Goal: Information Seeking & Learning: Learn about a topic

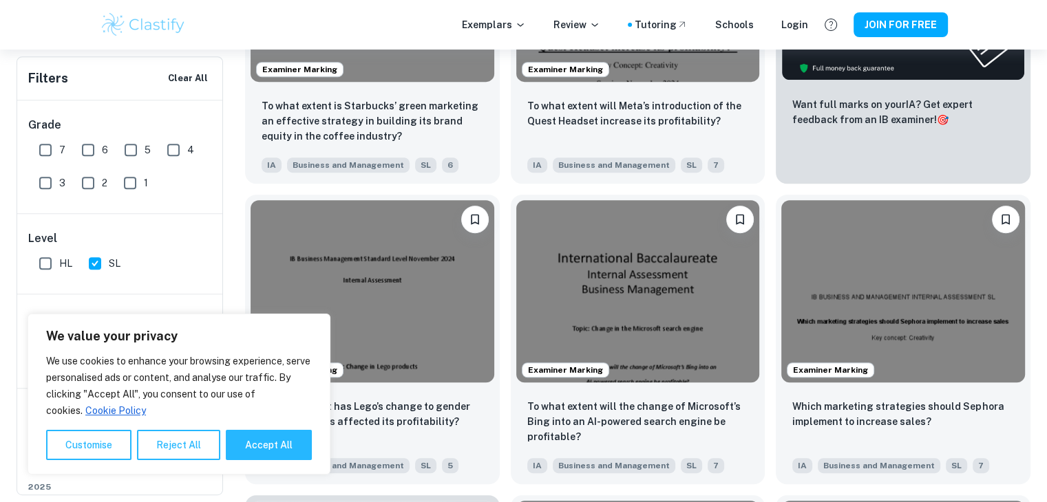
scroll to position [627, 0]
click at [275, 436] on button "Accept All" at bounding box center [269, 445] width 86 height 30
checkbox input "true"
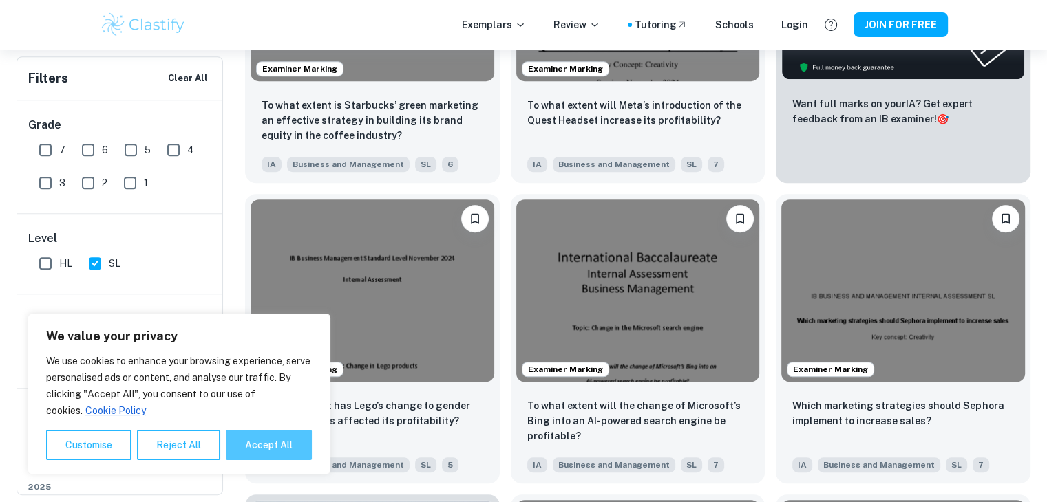
checkbox input "true"
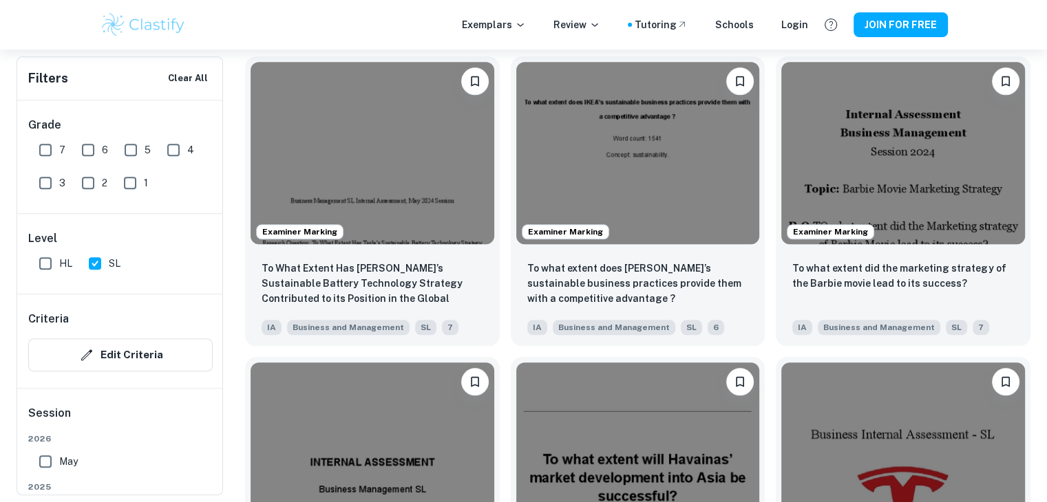
scroll to position [1370, 0]
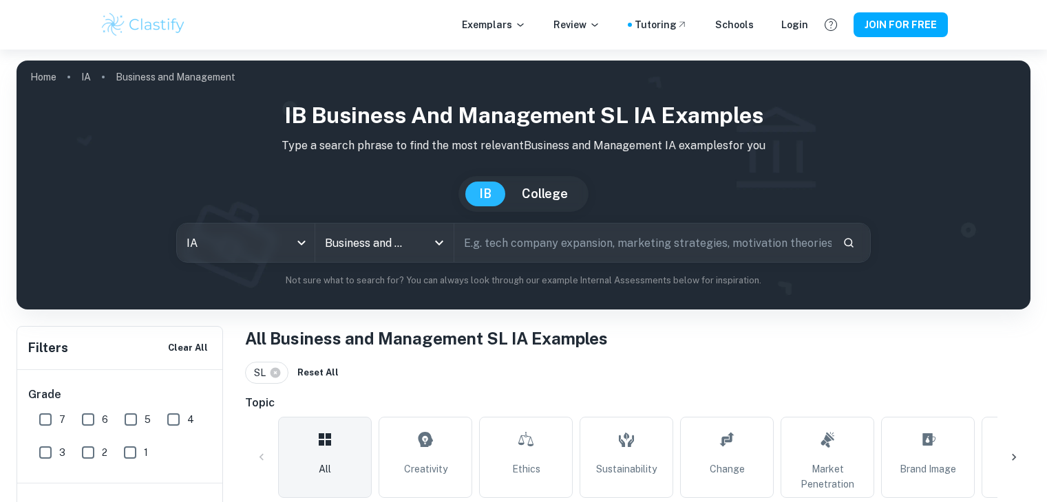
scroll to position [511, 0]
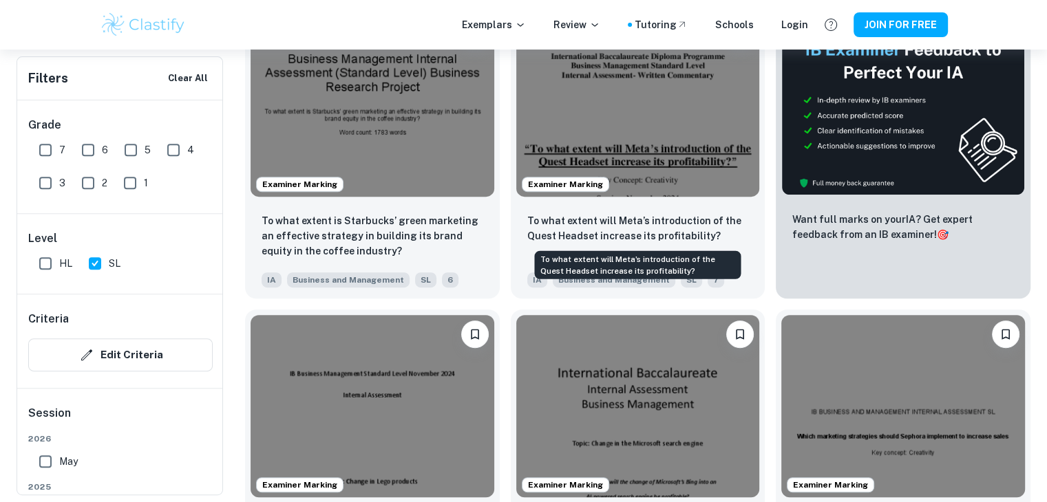
drag, startPoint x: 0, startPoint y: 0, endPoint x: 529, endPoint y: 219, distance: 572.1
click at [529, 219] on p "To what extent will Meta’s introduction of the Quest Headset increase its profi…" at bounding box center [638, 226] width 222 height 30
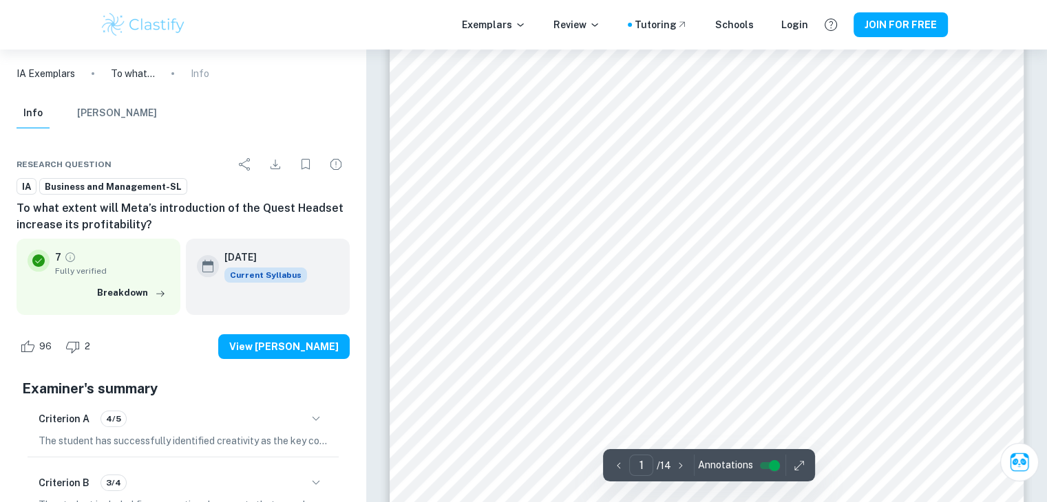
scroll to position [106, 0]
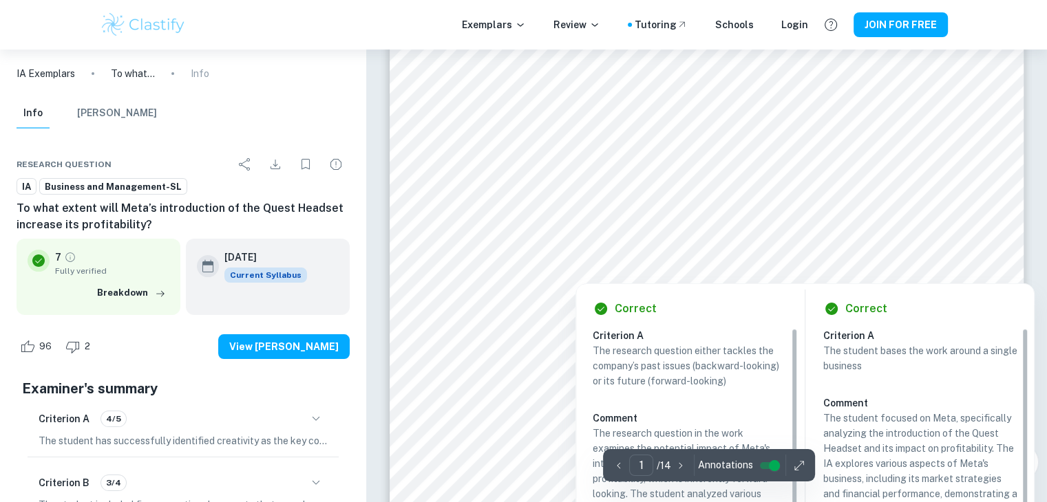
click at [564, 231] on div at bounding box center [705, 240] width 471 height 28
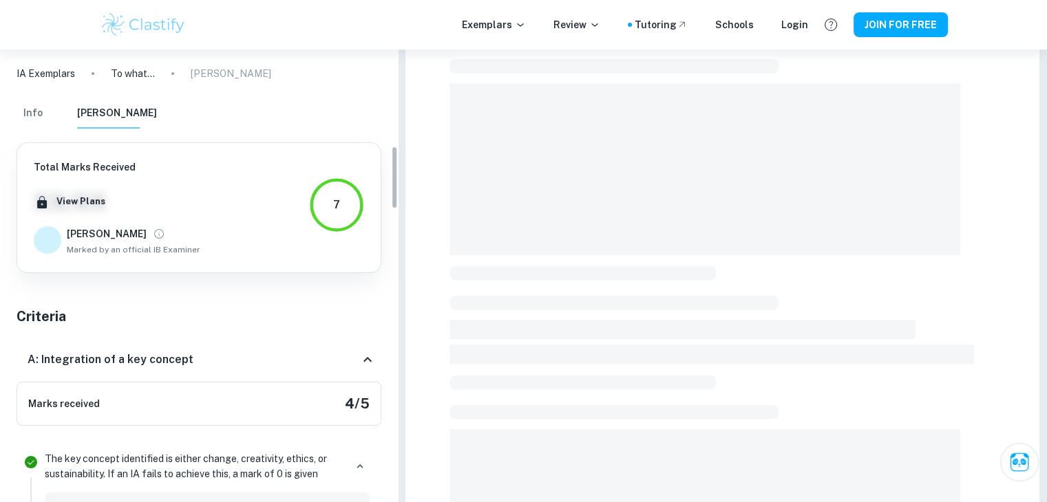
scroll to position [690, 0]
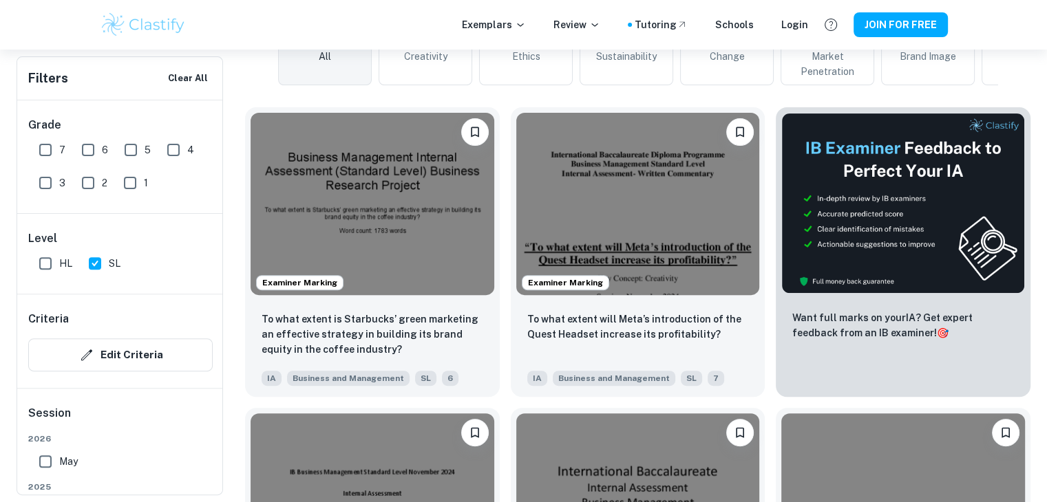
scroll to position [416, 0]
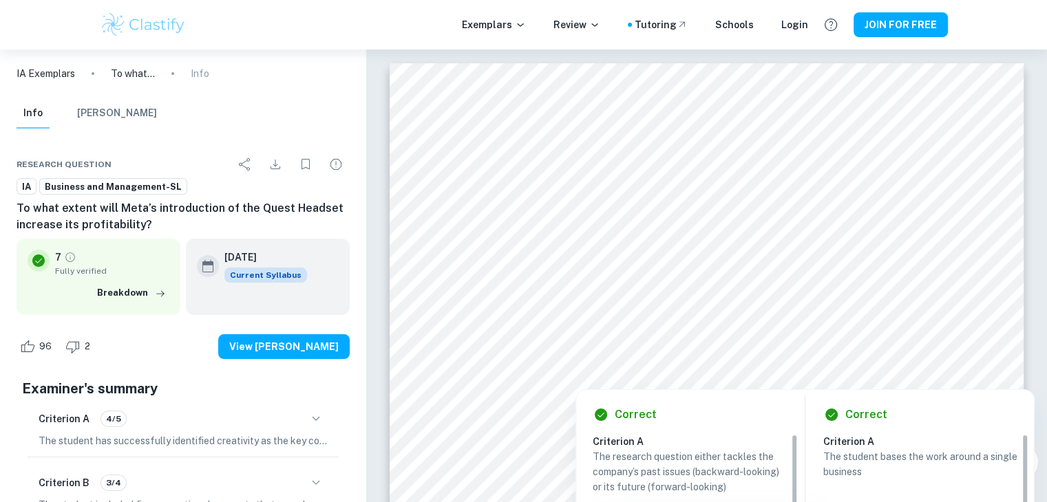
click at [496, 343] on div at bounding box center [705, 346] width 471 height 28
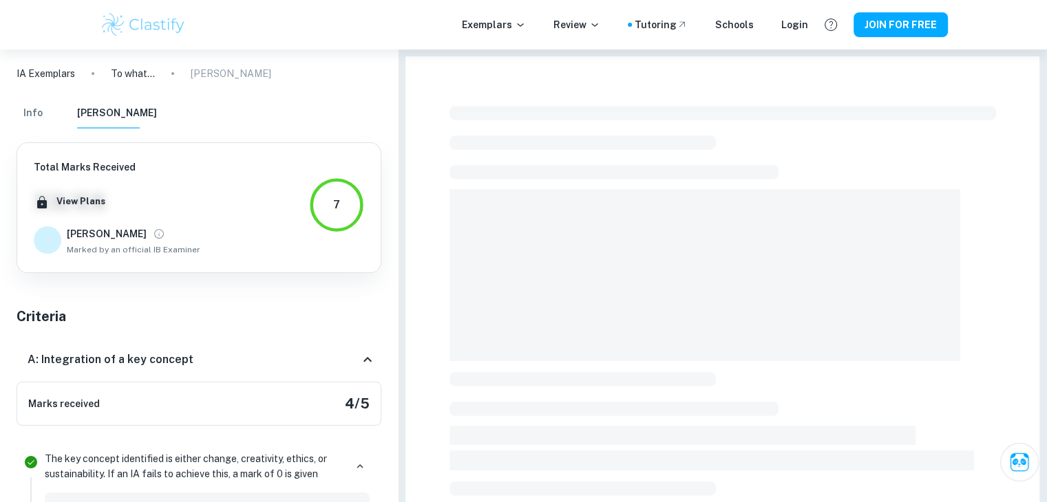
scroll to position [690, 0]
